Goal: Task Accomplishment & Management: Use online tool/utility

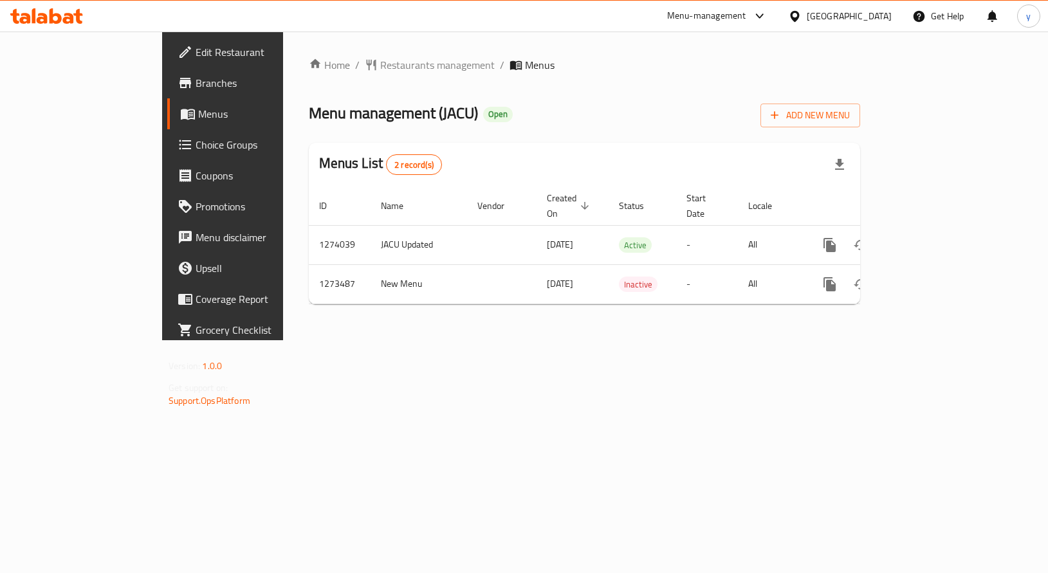
click at [196, 144] on span "Choice Groups" at bounding box center [261, 144] width 131 height 15
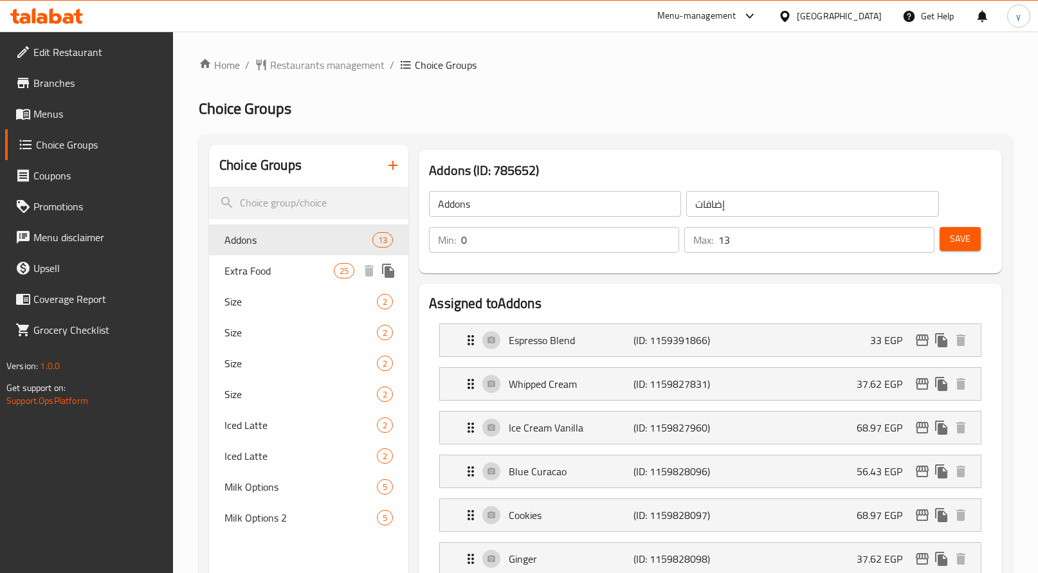
click at [259, 260] on div "Extra Food 25" at bounding box center [308, 270] width 199 height 31
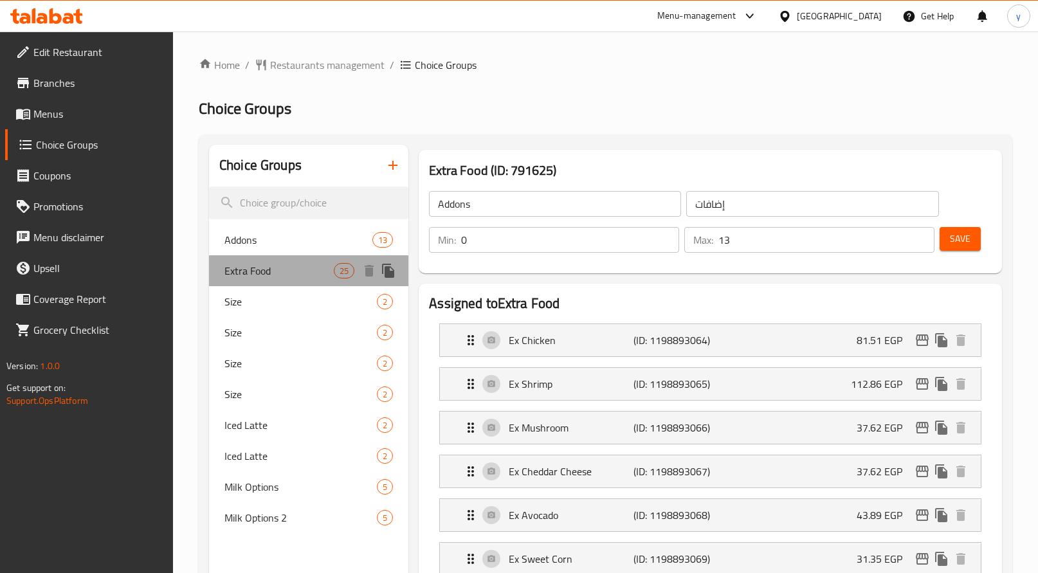
type input "Extra Food"
type input "اكسترا"
type input "25"
click at [268, 273] on span "Extra Food" at bounding box center [279, 270] width 109 height 15
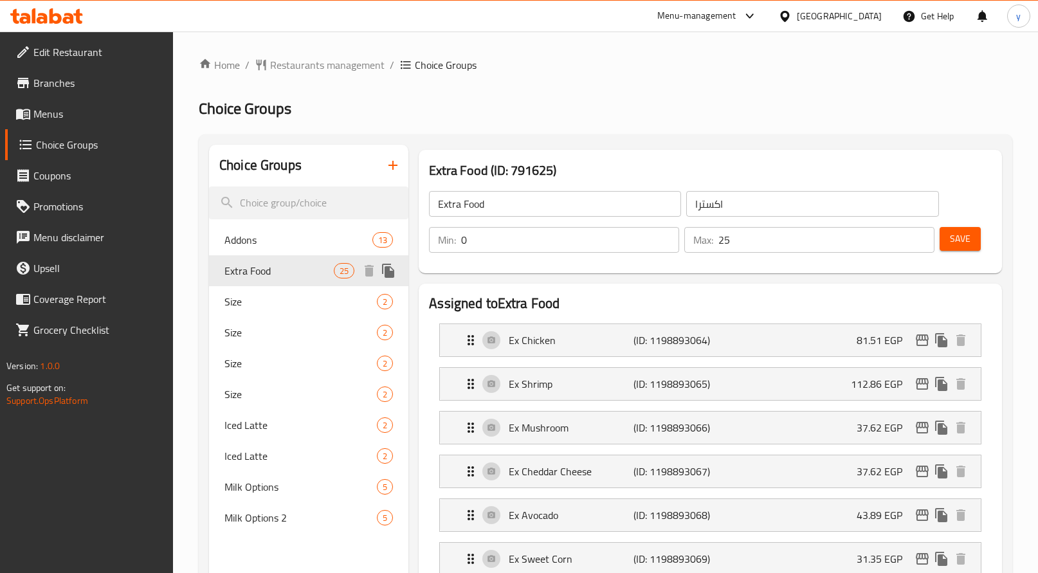
click at [268, 273] on span "Extra Food" at bounding box center [279, 270] width 109 height 15
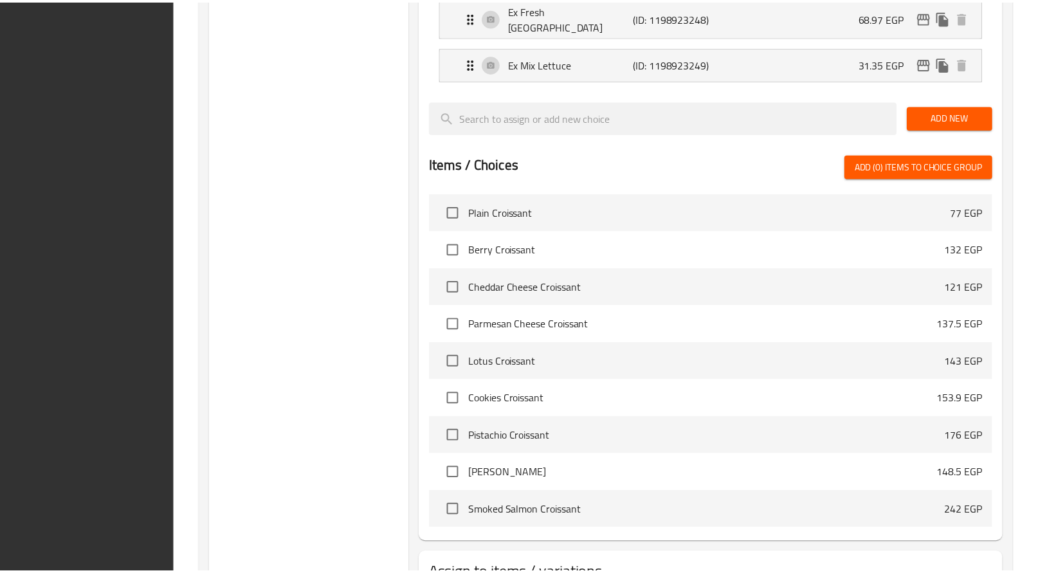
scroll to position [1427, 0]
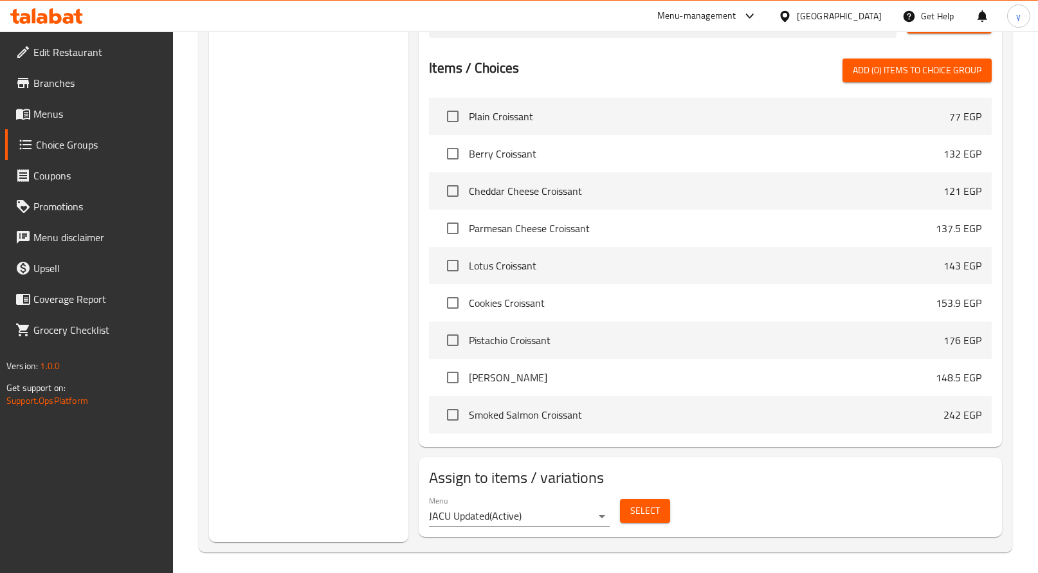
click at [46, 15] on icon at bounding box center [42, 18] width 11 height 11
